Goal: Information Seeking & Learning: Learn about a topic

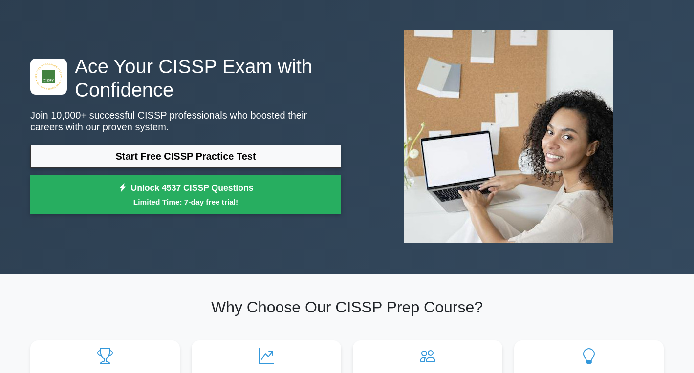
scroll to position [49, 0]
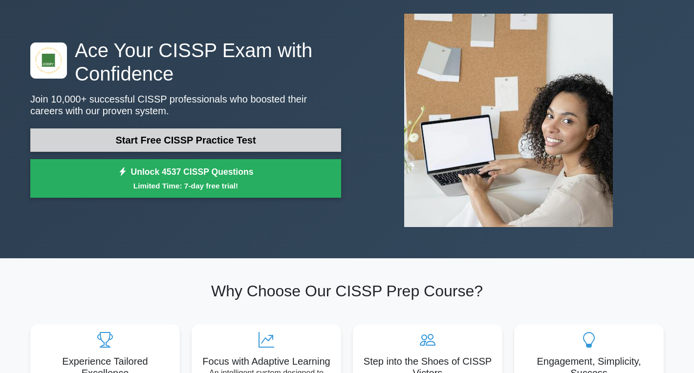
click at [232, 141] on link "Start Free CISSP Practice Test" at bounding box center [185, 139] width 311 height 23
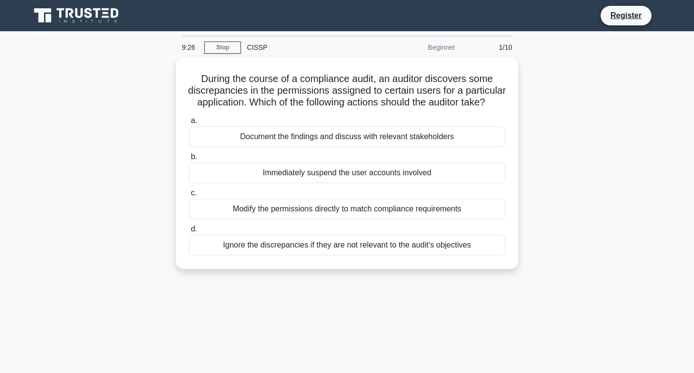
drag, startPoint x: 198, startPoint y: 75, endPoint x: 538, endPoint y: 279, distance: 396.6
click at [538, 279] on div "During the course of a compliance audit, an auditor discovers some discrepancie…" at bounding box center [346, 169] width 645 height 224
copy div "During the course of a compliance audit, an auditor discovers some discrepancie…"
click at [139, 82] on div "During the course of a compliance audit, an auditor discovers some discrepancie…" at bounding box center [346, 169] width 645 height 224
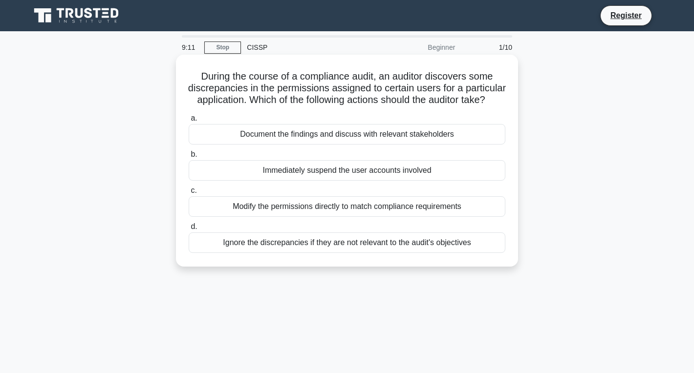
click at [255, 142] on div "Document the findings and discuss with relevant stakeholders" at bounding box center [347, 134] width 317 height 21
click at [189, 122] on input "a. Document the findings and discuss with relevant stakeholders" at bounding box center [189, 118] width 0 height 6
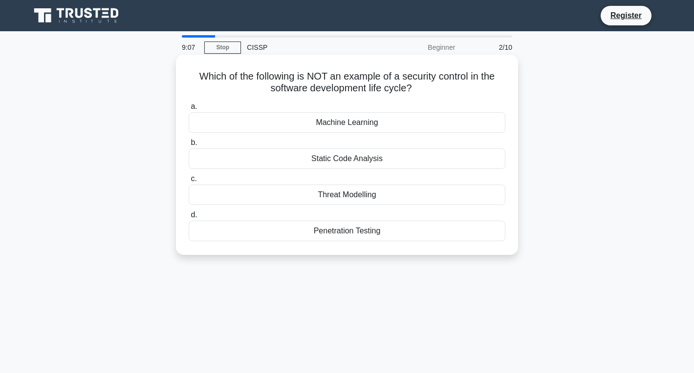
drag, startPoint x: 194, startPoint y: 75, endPoint x: 434, endPoint y: 241, distance: 292.0
click at [430, 241] on div "Which of the following is NOT an example of a security control in the software …" at bounding box center [347, 155] width 334 height 192
copy div "Which of the following is NOT an example of a security control in the software …"
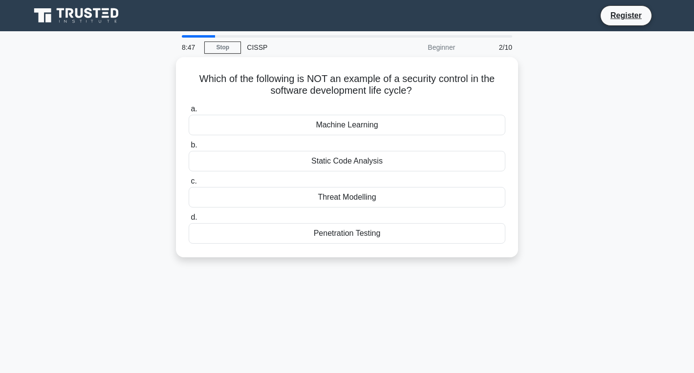
click at [533, 131] on div "Which of the following is NOT an example of a security control in the software …" at bounding box center [346, 163] width 645 height 212
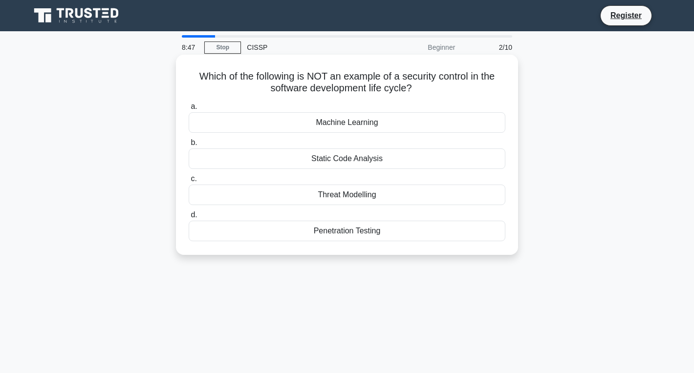
click at [386, 123] on div "Machine Learning" at bounding box center [347, 122] width 317 height 21
click at [189, 110] on input "a. Machine Learning" at bounding box center [189, 107] width 0 height 6
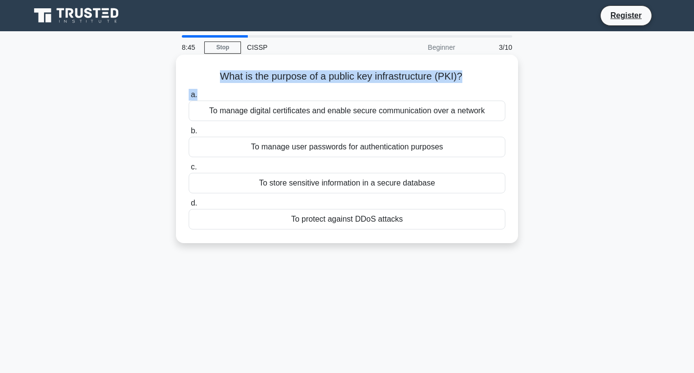
drag, startPoint x: 216, startPoint y: 69, endPoint x: 220, endPoint y: 100, distance: 31.5
click at [220, 100] on div "What is the purpose of a public key infrastructure (PKI)? .spinner_0XTQ{transfo…" at bounding box center [347, 149] width 334 height 181
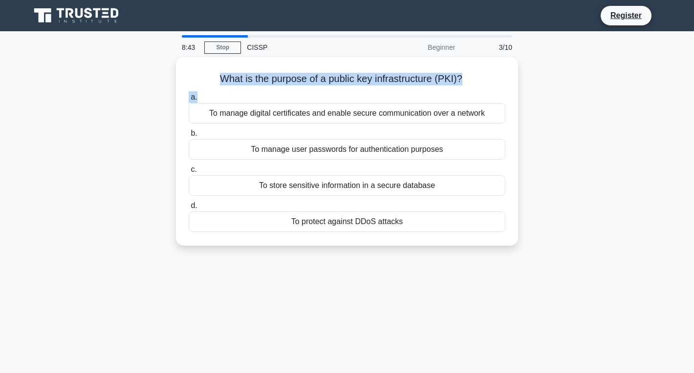
click at [155, 81] on div "What is the purpose of a public key infrastructure (PKI)? .spinner_0XTQ{transfo…" at bounding box center [346, 157] width 645 height 200
drag, startPoint x: 217, startPoint y: 75, endPoint x: 462, endPoint y: 263, distance: 308.9
click at [462, 263] on div "8:41 Stop CISSP Beginner 3/10 What is the purpose of a public key infrastructur…" at bounding box center [346, 279] width 645 height 488
copy div "What is the purpose of a public key infrastructure (PKI)? .spinner_0XTQ{transfo…"
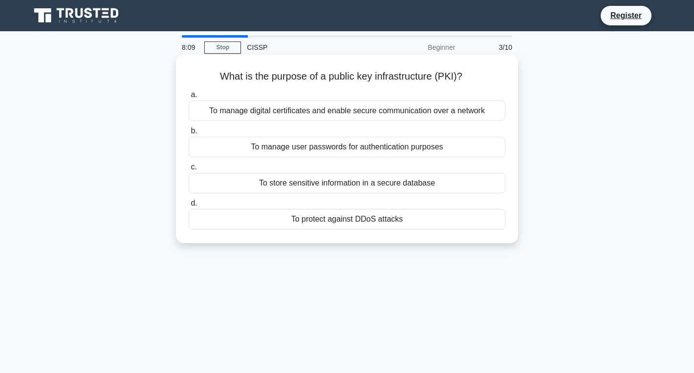
click at [509, 174] on div "c. To store sensitive information in a secure database" at bounding box center [347, 177] width 328 height 32
click at [202, 107] on div "To manage digital certificates and enable secure communication over a network" at bounding box center [347, 111] width 317 height 21
click at [189, 98] on input "a. To manage digital certificates and enable secure communication over a network" at bounding box center [189, 95] width 0 height 6
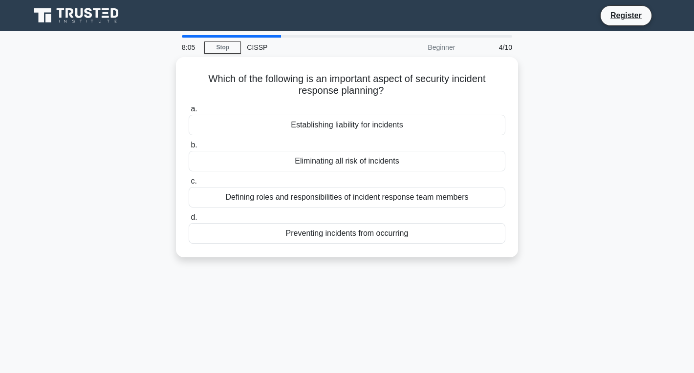
drag, startPoint x: 202, startPoint y: 73, endPoint x: 460, endPoint y: 264, distance: 320.8
click at [460, 264] on div "Which of the following is an important aspect of security incident response pla…" at bounding box center [346, 163] width 645 height 212
copy div "Which of the following is an important aspect of security incident response pla…"
click at [590, 118] on div "Which of the following is an important aspect of security incident response pla…" at bounding box center [346, 163] width 645 height 212
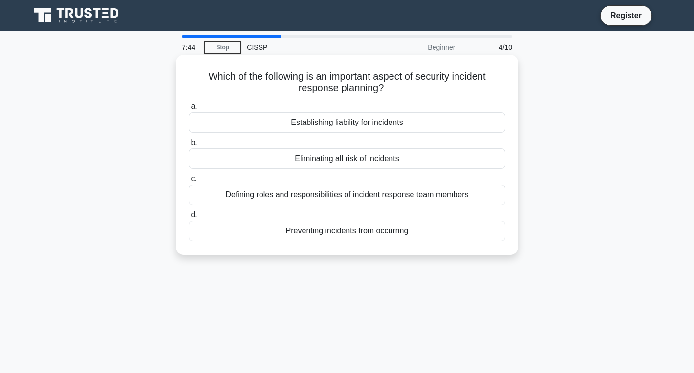
click at [267, 198] on div "Defining roles and responsibilities of incident response team members" at bounding box center [347, 195] width 317 height 21
click at [189, 182] on input "c. Defining roles and responsibilities of incident response team members" at bounding box center [189, 179] width 0 height 6
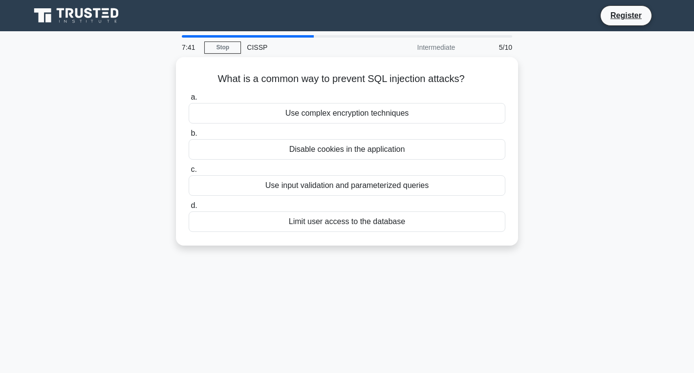
drag, startPoint x: 216, startPoint y: 72, endPoint x: 519, endPoint y: 269, distance: 361.2
click at [519, 269] on div "7:41 Stop CISSP Intermediate 5/10 What is a common way to prevent SQL injection…" at bounding box center [346, 279] width 645 height 488
copy div "What is a common way to prevent SQL injection attacks? .spinner_0XTQ{transform-…"
click at [164, 153] on div "What is a common way to prevent SQL injection attacks? .spinner_0XTQ{transform-…" at bounding box center [346, 157] width 645 height 200
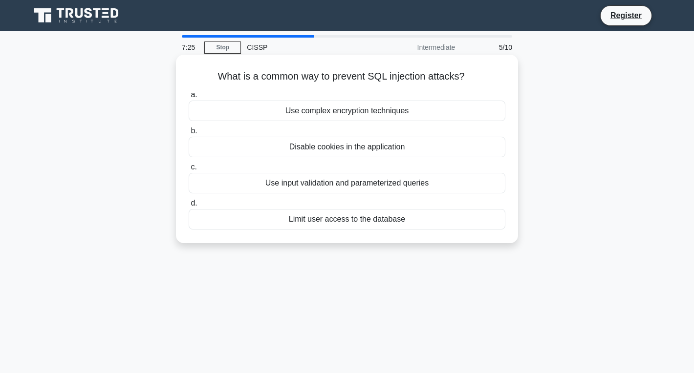
click at [238, 187] on div "Use input validation and parameterized queries" at bounding box center [347, 183] width 317 height 21
click at [189, 170] on input "c. Use input validation and parameterized queries" at bounding box center [189, 167] width 0 height 6
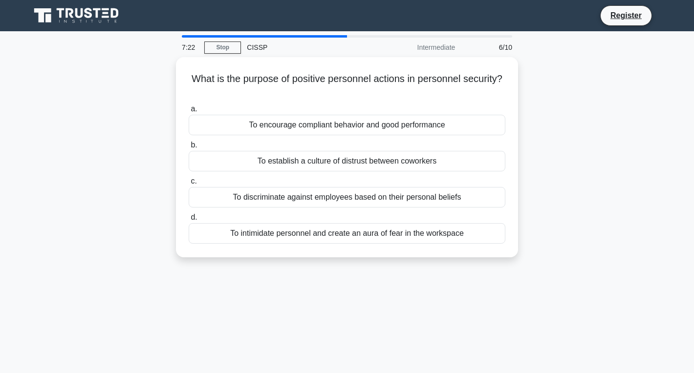
drag, startPoint x: 189, startPoint y: 75, endPoint x: 533, endPoint y: 318, distance: 421.9
click at [533, 318] on div "7:22 Stop CISSP Intermediate 6/10 What is the purpose of positive personnel act…" at bounding box center [346, 279] width 645 height 488
copy div "What is the purpose of positive personnel actions in personnel security? .spinn…"
click at [473, 309] on div "7:21 Stop CISSP Intermediate 6/10 What is the purpose of positive personnel act…" at bounding box center [346, 279] width 645 height 488
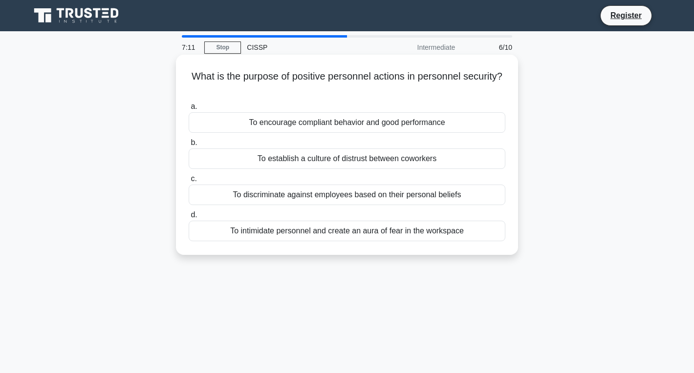
click at [247, 123] on div "To encourage compliant behavior and good performance" at bounding box center [347, 122] width 317 height 21
click at [189, 110] on input "a. To encourage compliant behavior and good performance" at bounding box center [189, 107] width 0 height 6
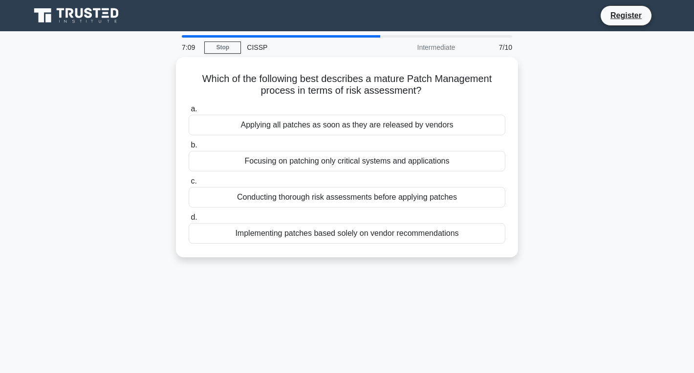
drag, startPoint x: 198, startPoint y: 75, endPoint x: 603, endPoint y: 269, distance: 449.2
click at [603, 269] on div "Which of the following best describes a mature Patch Management process in term…" at bounding box center [346, 163] width 645 height 212
copy div "Which of the following best describes a mature Patch Management process in term…"
click at [159, 193] on div "Which of the following best describes a mature Patch Management process in term…" at bounding box center [346, 163] width 645 height 212
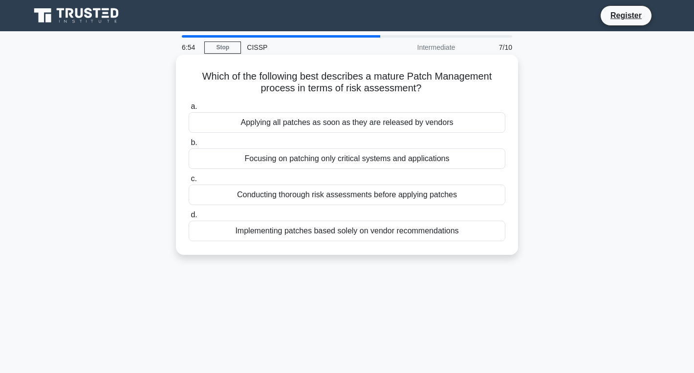
click at [229, 197] on div "Conducting thorough risk assessments before applying patches" at bounding box center [347, 195] width 317 height 21
click at [189, 182] on input "c. Conducting thorough risk assessments before applying patches" at bounding box center [189, 179] width 0 height 6
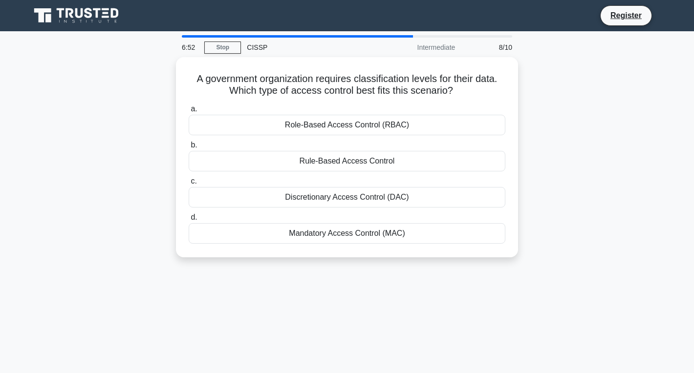
drag, startPoint x: 194, startPoint y: 74, endPoint x: 504, endPoint y: 267, distance: 365.2
click at [504, 267] on div "A government organization requires classification levels for their data. Which …" at bounding box center [346, 163] width 645 height 212
copy div "A government organization requires classification levels for their data. Which …"
click at [141, 220] on div "A government organization requires classification levels for their data. Which …" at bounding box center [346, 163] width 645 height 212
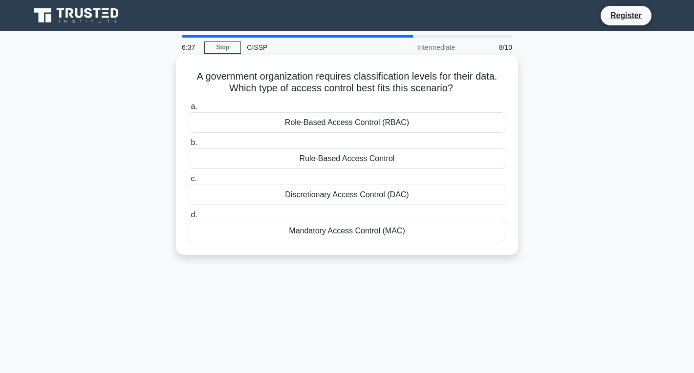
click at [254, 238] on div "Mandatory Access Control (MAC)" at bounding box center [347, 231] width 317 height 21
click at [189, 218] on input "d. Mandatory Access Control (MAC)" at bounding box center [189, 215] width 0 height 6
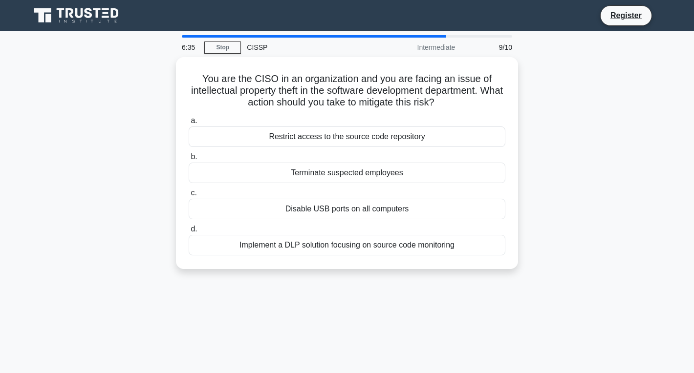
copy div "You are the CISO in an organization and you are facing an issue of intellectual…"
drag, startPoint x: 201, startPoint y: 75, endPoint x: 531, endPoint y: 275, distance: 385.8
click at [531, 275] on div "You are the CISO in an organization and you are facing an issue of intellectual…" at bounding box center [346, 169] width 645 height 224
click at [127, 208] on div "You are the CISO in an organization and you are facing an issue of intellectual…" at bounding box center [346, 169] width 645 height 224
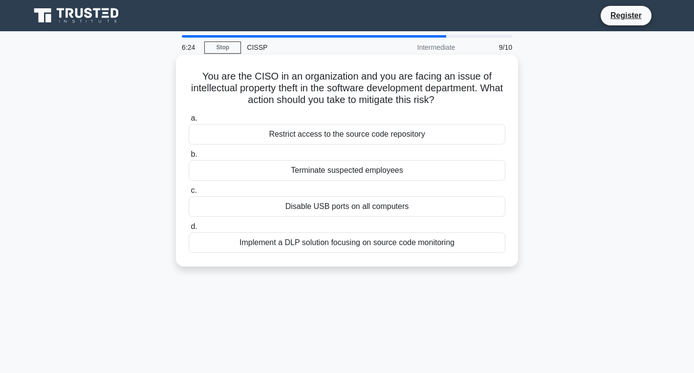
click at [226, 242] on div "Implement a DLP solution focusing on source code monitoring" at bounding box center [347, 243] width 317 height 21
click at [189, 230] on input "d. Implement a DLP solution focusing on source code monitoring" at bounding box center [189, 227] width 0 height 6
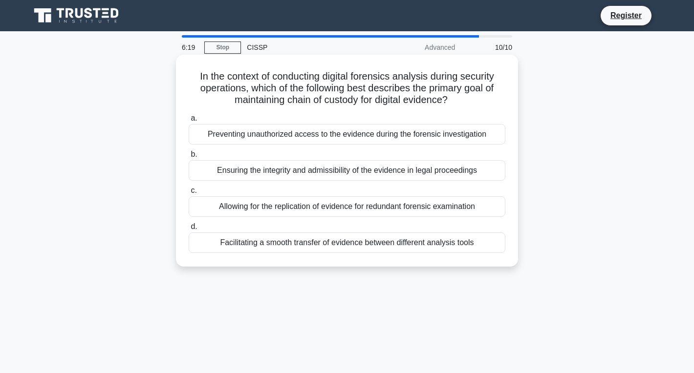
copy div "In the context of conducting digital forensics analysis during security operati…"
drag, startPoint x: 194, startPoint y: 73, endPoint x: 515, endPoint y: 254, distance: 368.1
click at [515, 254] on div "In the context of conducting digital forensics analysis during security operati…" at bounding box center [347, 161] width 342 height 212
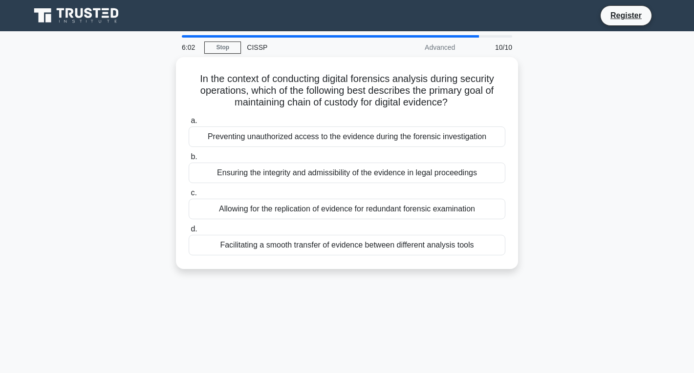
click at [135, 132] on div "In the context of conducting digital forensics analysis during security operati…" at bounding box center [346, 169] width 645 height 224
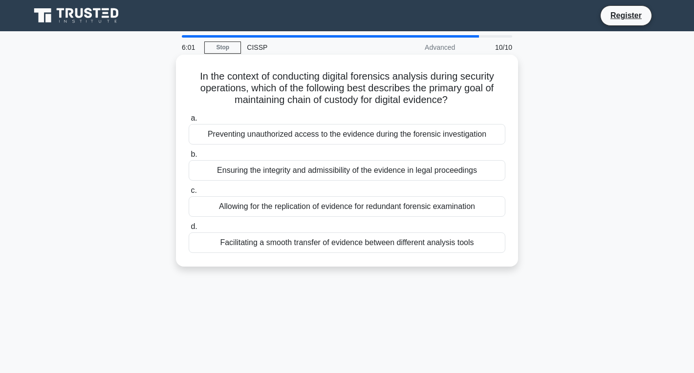
click at [221, 166] on div "Ensuring the integrity and admissibility of the evidence in legal proceedings" at bounding box center [347, 170] width 317 height 21
click at [189, 158] on input "b. Ensuring the integrity and admissibility of the evidence in legal proceedings" at bounding box center [189, 154] width 0 height 6
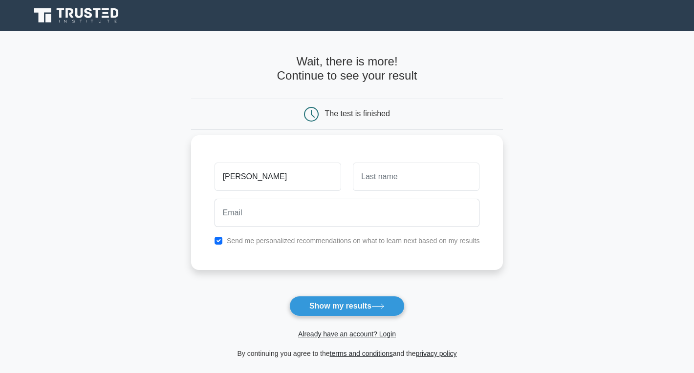
type input "nithisha"
click at [395, 180] on input "text" at bounding box center [416, 177] width 127 height 28
type input "romero"
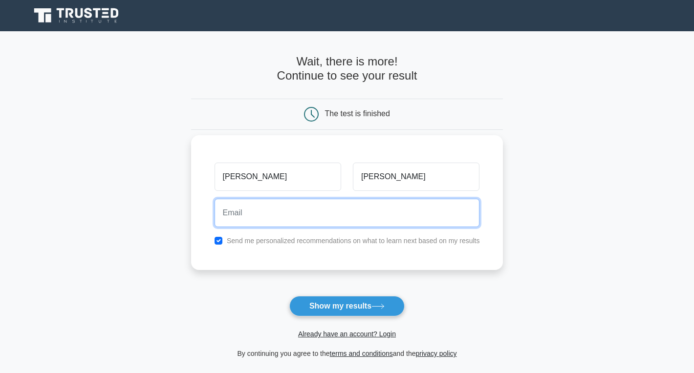
click at [384, 211] on input "email" at bounding box center [346, 213] width 265 height 28
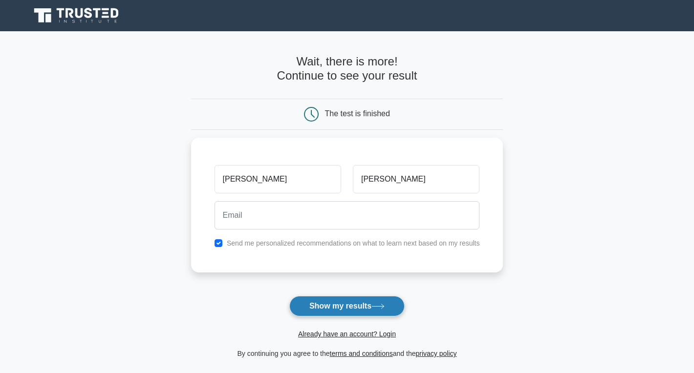
click at [363, 306] on button "Show my results" at bounding box center [346, 306] width 115 height 21
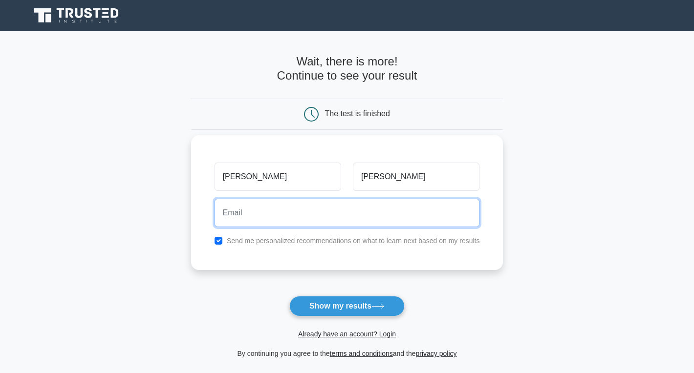
click at [347, 222] on input "email" at bounding box center [346, 213] width 265 height 28
type input "n"
type input "@"
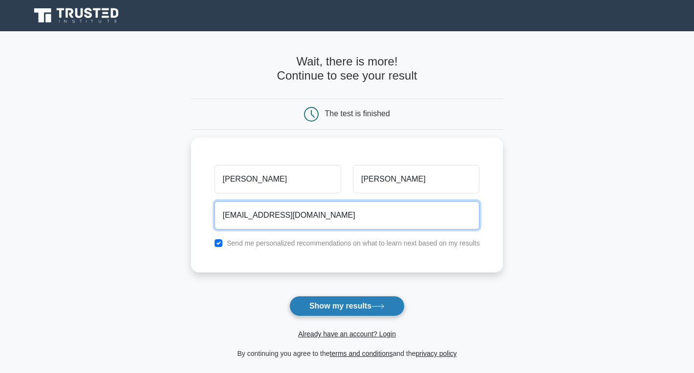
type input "nithisharomero@gmail.com"
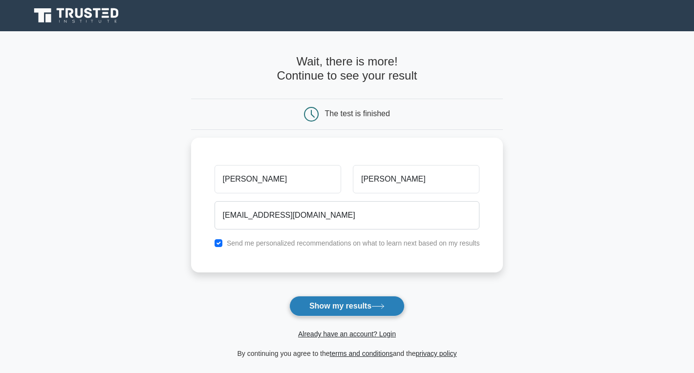
click at [391, 304] on button "Show my results" at bounding box center [346, 306] width 115 height 21
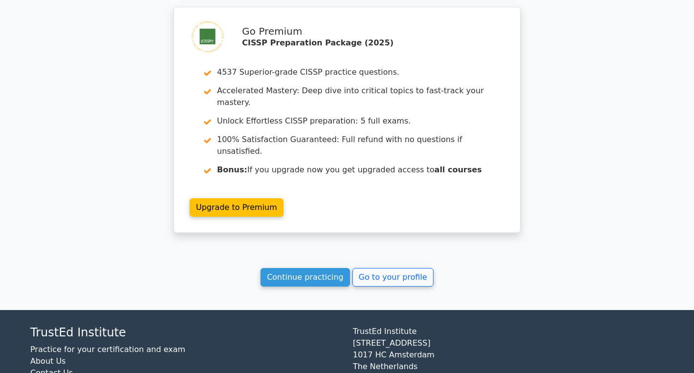
scroll to position [1556, 0]
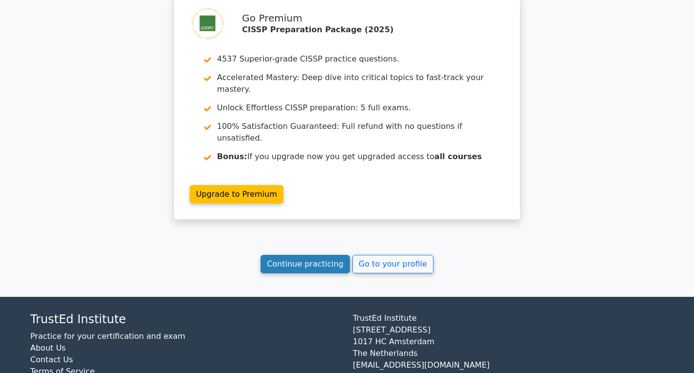
click at [294, 255] on link "Continue practicing" at bounding box center [304, 264] width 89 height 19
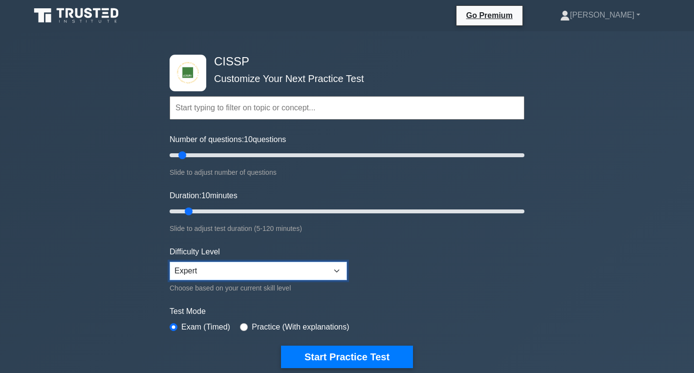
click at [339, 268] on select "Beginner Intermediate Expert" at bounding box center [258, 271] width 177 height 19
click at [170, 262] on select "Beginner Intermediate Expert" at bounding box center [258, 271] width 177 height 19
